Goal: Find specific page/section: Find specific page/section

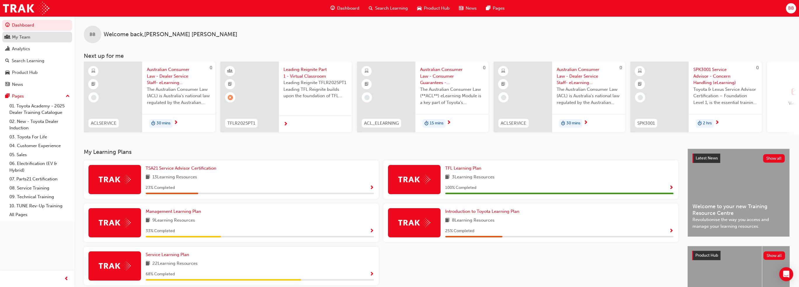
click at [40, 36] on div "My Team" at bounding box center [37, 37] width 64 height 7
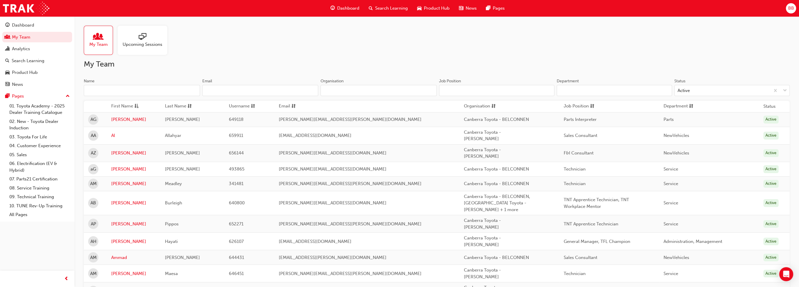
click at [95, 92] on input "Name" at bounding box center [142, 90] width 116 height 11
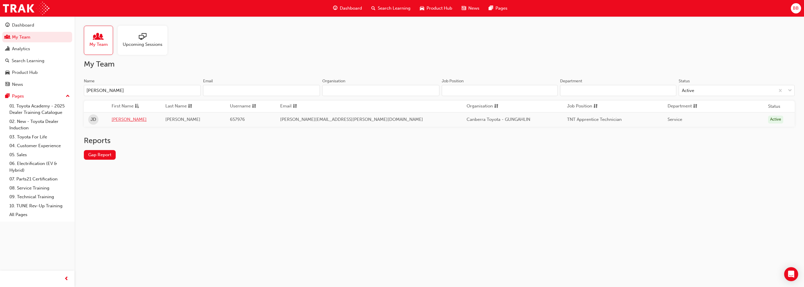
type input "[PERSON_NAME]"
click at [122, 120] on link "[PERSON_NAME]" at bounding box center [134, 119] width 45 height 7
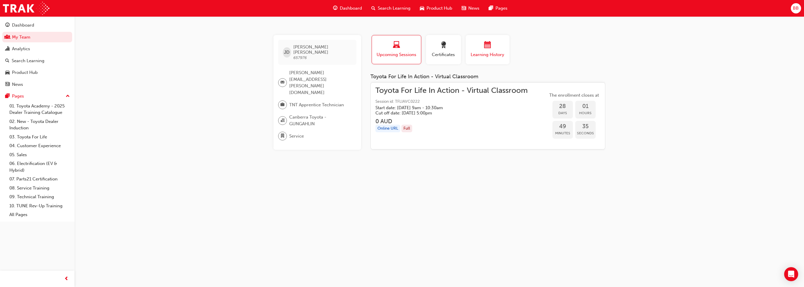
click at [486, 49] on span "calendar-icon" at bounding box center [487, 45] width 7 height 8
